Goal: Task Accomplishment & Management: Manage account settings

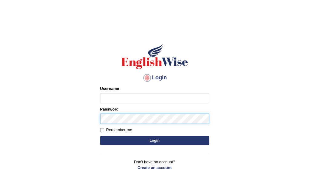
click at [111, 119] on div "Password" at bounding box center [154, 115] width 109 height 18
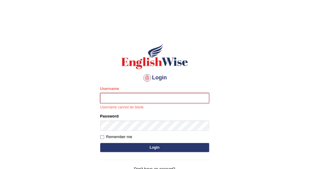
click at [108, 95] on input "Username" at bounding box center [154, 98] width 109 height 10
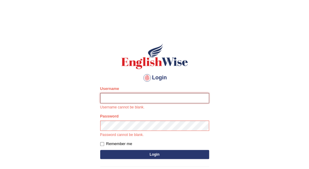
click at [116, 98] on input "Username" at bounding box center [154, 98] width 109 height 10
type input "Thelma"
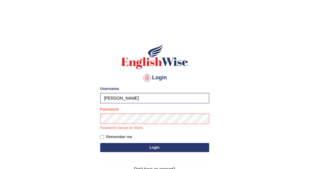
click at [99, 134] on div "Login Please fix the following errors: Username Thelma Password Password cannot…" at bounding box center [154, 113] width 119 height 158
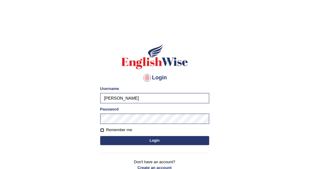
click at [102, 129] on input "Remember me" at bounding box center [102, 130] width 4 height 4
checkbox input "true"
click at [155, 139] on button "Login" at bounding box center [154, 140] width 109 height 9
